Goal: Transaction & Acquisition: Book appointment/travel/reservation

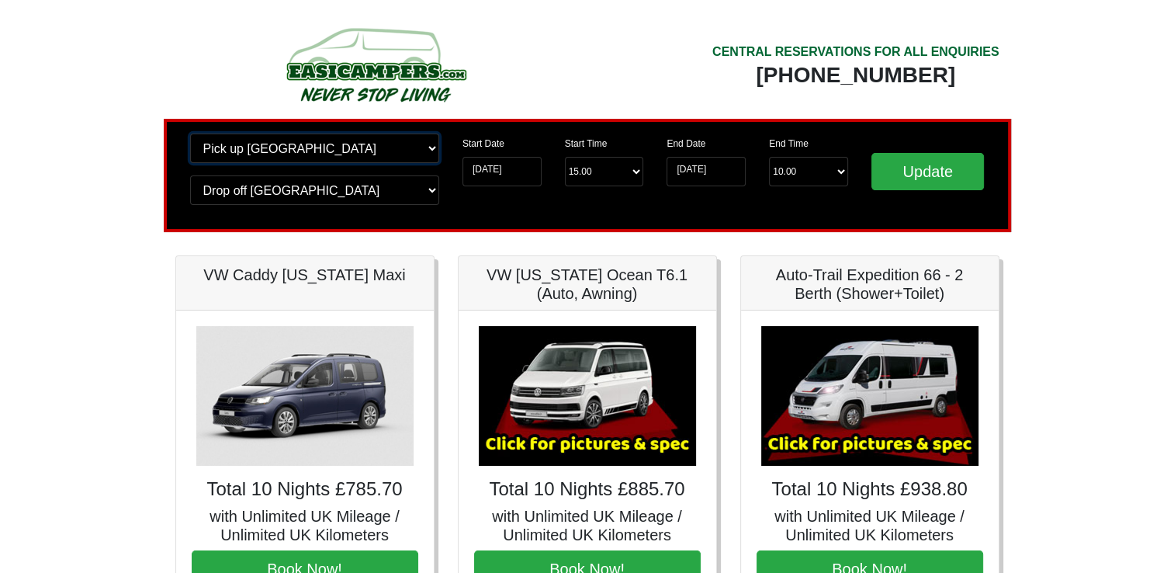
click at [426, 147] on select "Change pick up location? Pick up Edinburgh Birmingham Airport Blackburn Lancash…" at bounding box center [314, 147] width 249 height 29
select select "MAN"
click at [190, 133] on select "Change pick up location? Pick up Edinburgh Birmingham Airport Blackburn Lancash…" at bounding box center [314, 147] width 249 height 29
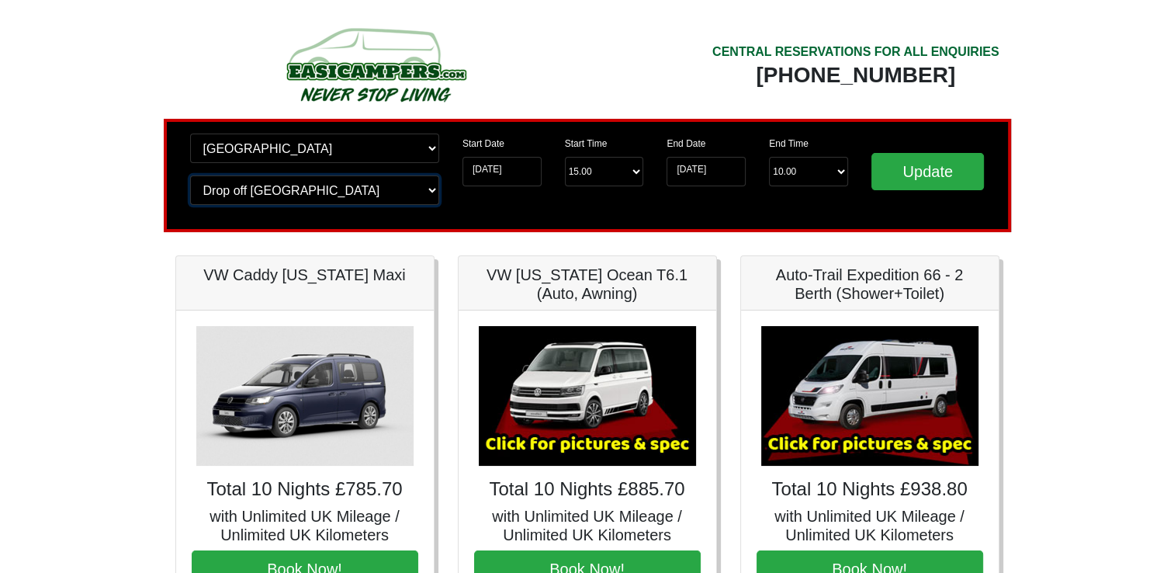
click at [431, 191] on select "Change drop off location? Drop off Edinburgh Birmingham Airport Blackburn Lanca…" at bounding box center [314, 189] width 249 height 29
select select "MAN"
click at [190, 175] on select "Change drop off location? Drop off Edinburgh Birmingham Airport Blackburn Lanca…" at bounding box center [314, 189] width 249 height 29
click at [930, 170] on input "Update" at bounding box center [927, 171] width 113 height 37
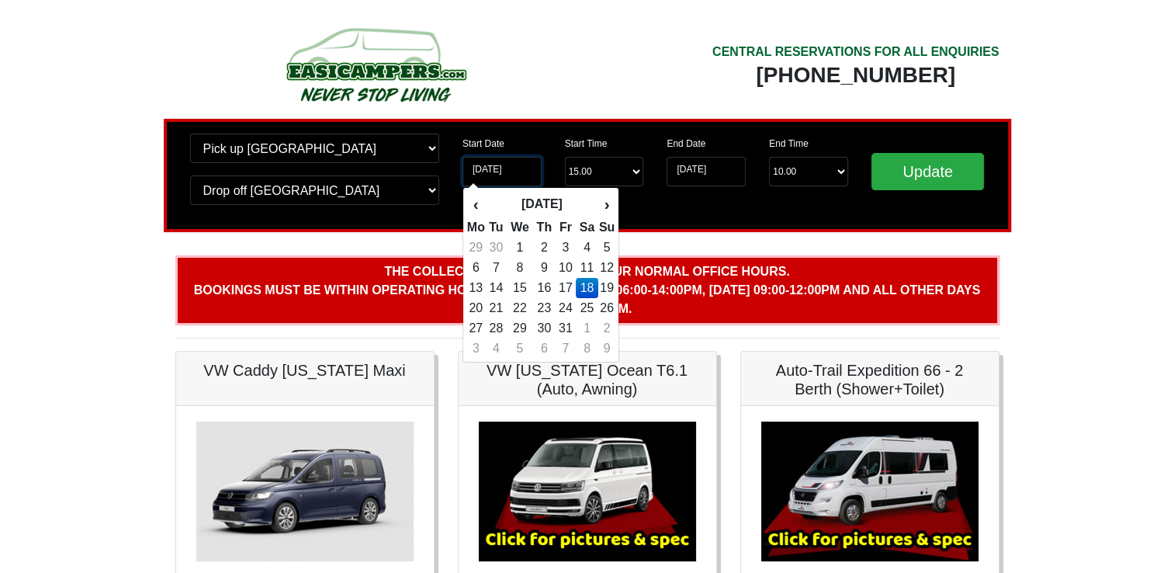
click at [482, 170] on input "[DATE]" at bounding box center [501, 171] width 79 height 29
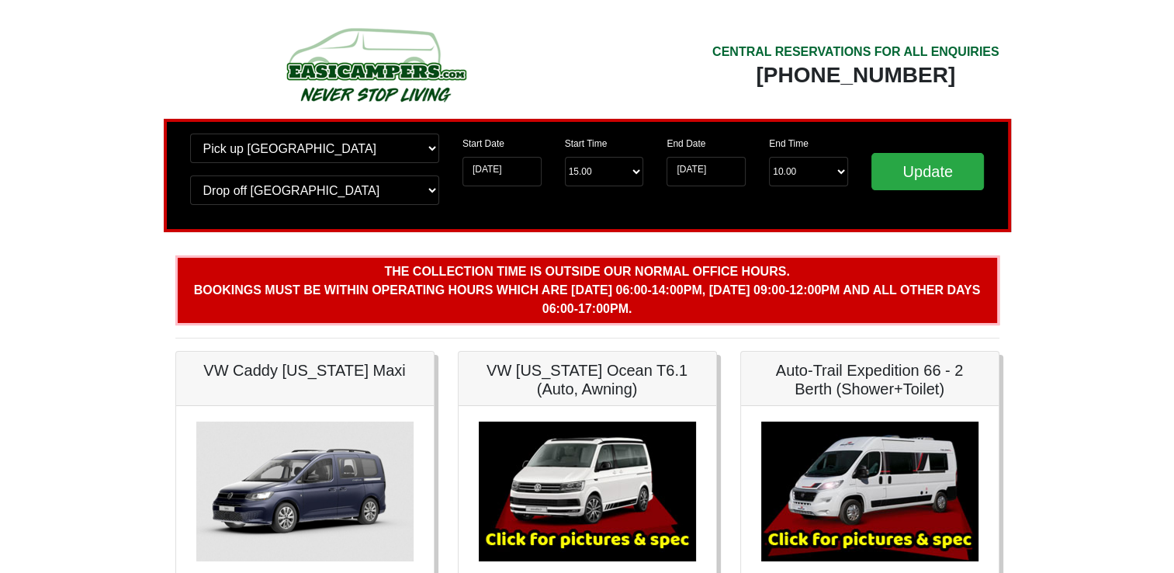
click at [578, 170] on select "Start Time 15.00 -------- 11.00 am ([DATE] & [DATE] Only) 12.00 pm ([DATE]) 13.…" at bounding box center [604, 171] width 79 height 29
select select "14.00"
click at [565, 157] on select "Start Time 15.00 -------- 11.00 am ([DATE] & [DATE] Only) 12.00 pm ([DATE]) 13.…" at bounding box center [604, 171] width 79 height 29
click at [915, 169] on input "Update" at bounding box center [927, 171] width 113 height 37
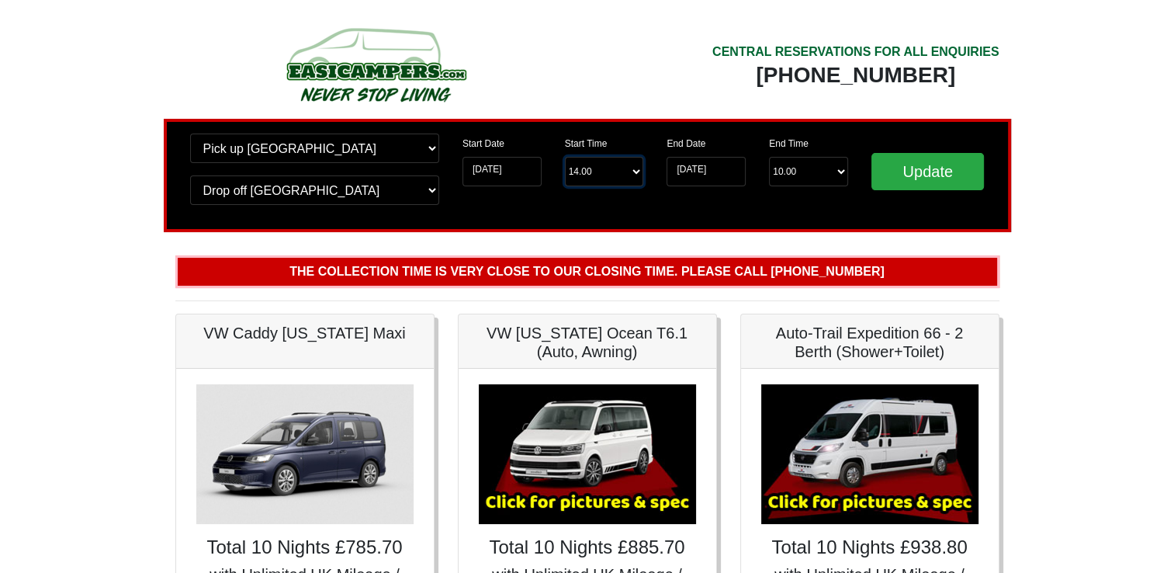
click at [637, 173] on select "Start Time 14.00 -------- 11.00 am (Saturday & Sunday Only) 12.00 pm (Saturday)…" at bounding box center [604, 171] width 79 height 29
select select "11.00"
click at [565, 157] on select "Start Time 14.00 -------- 11.00 am (Saturday & Sunday Only) 12.00 pm (Saturday)…" at bounding box center [604, 171] width 79 height 29
click at [929, 171] on input "Update" at bounding box center [927, 171] width 113 height 37
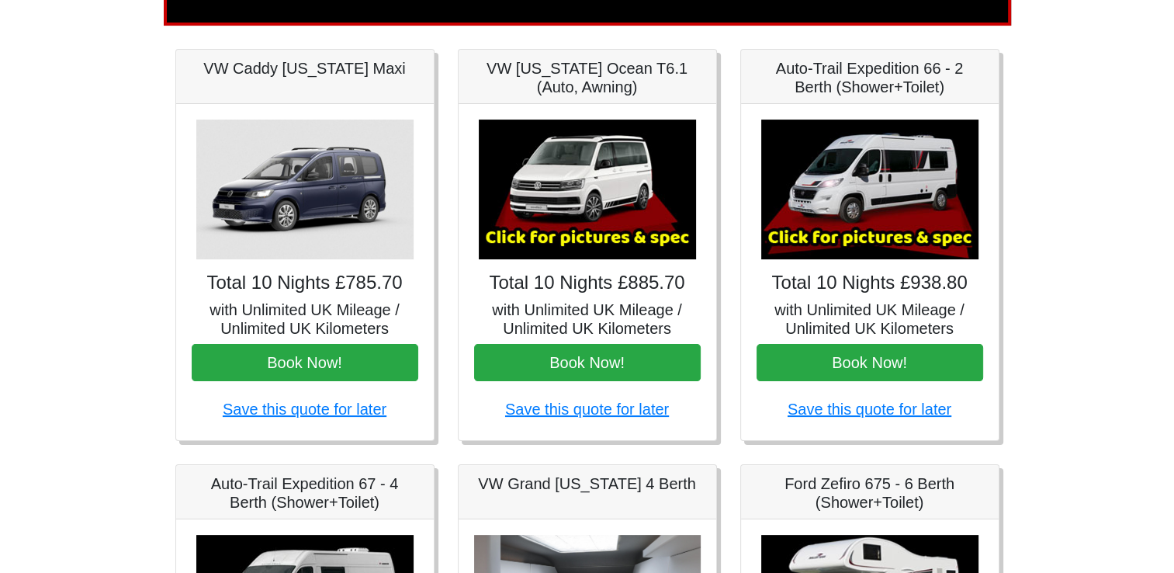
scroll to position [182, 0]
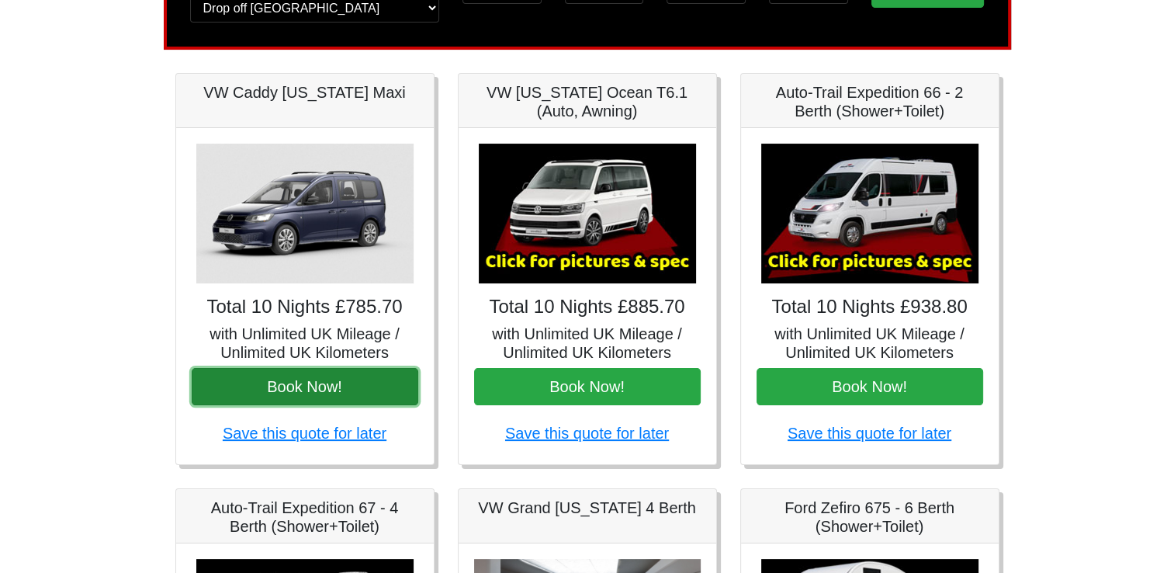
click at [314, 383] on button "Book Now!" at bounding box center [305, 386] width 227 height 37
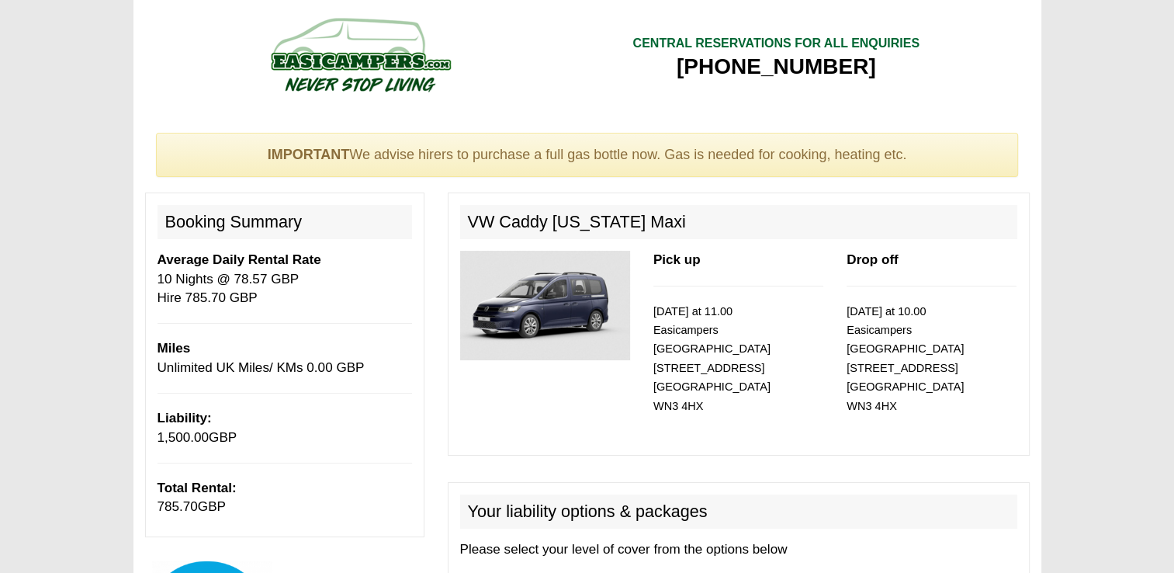
click at [562, 293] on img at bounding box center [545, 305] width 170 height 109
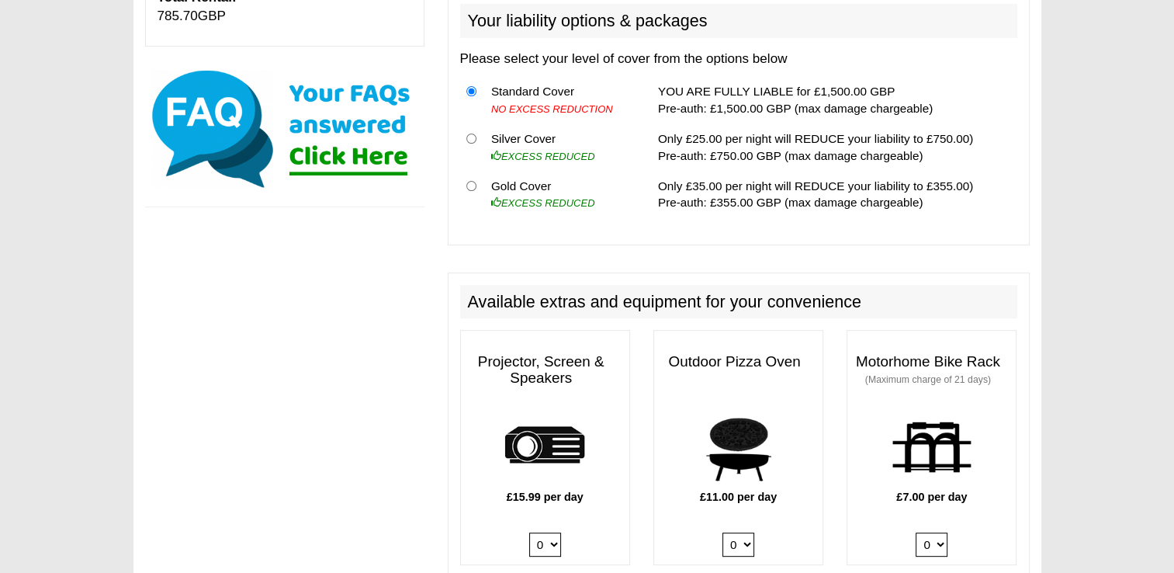
scroll to position [491, 0]
